Goal: Check status: Check status

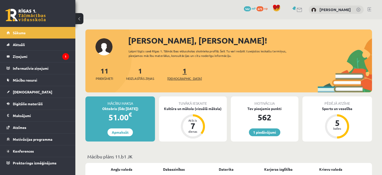
click at [178, 73] on link "1 Ieskaites" at bounding box center [184, 73] width 35 height 15
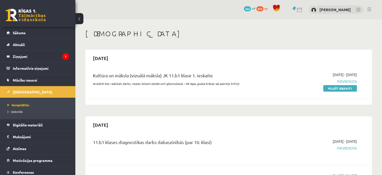
click at [177, 76] on div "Kultūra un māksla (vizuālā māksla) JK 11.b1 klase 1. ieskaite" at bounding box center [180, 76] width 174 height 9
click at [29, 54] on legend "Ziņojumi 1" at bounding box center [41, 56] width 56 height 12
